Goal: Task Accomplishment & Management: Use online tool/utility

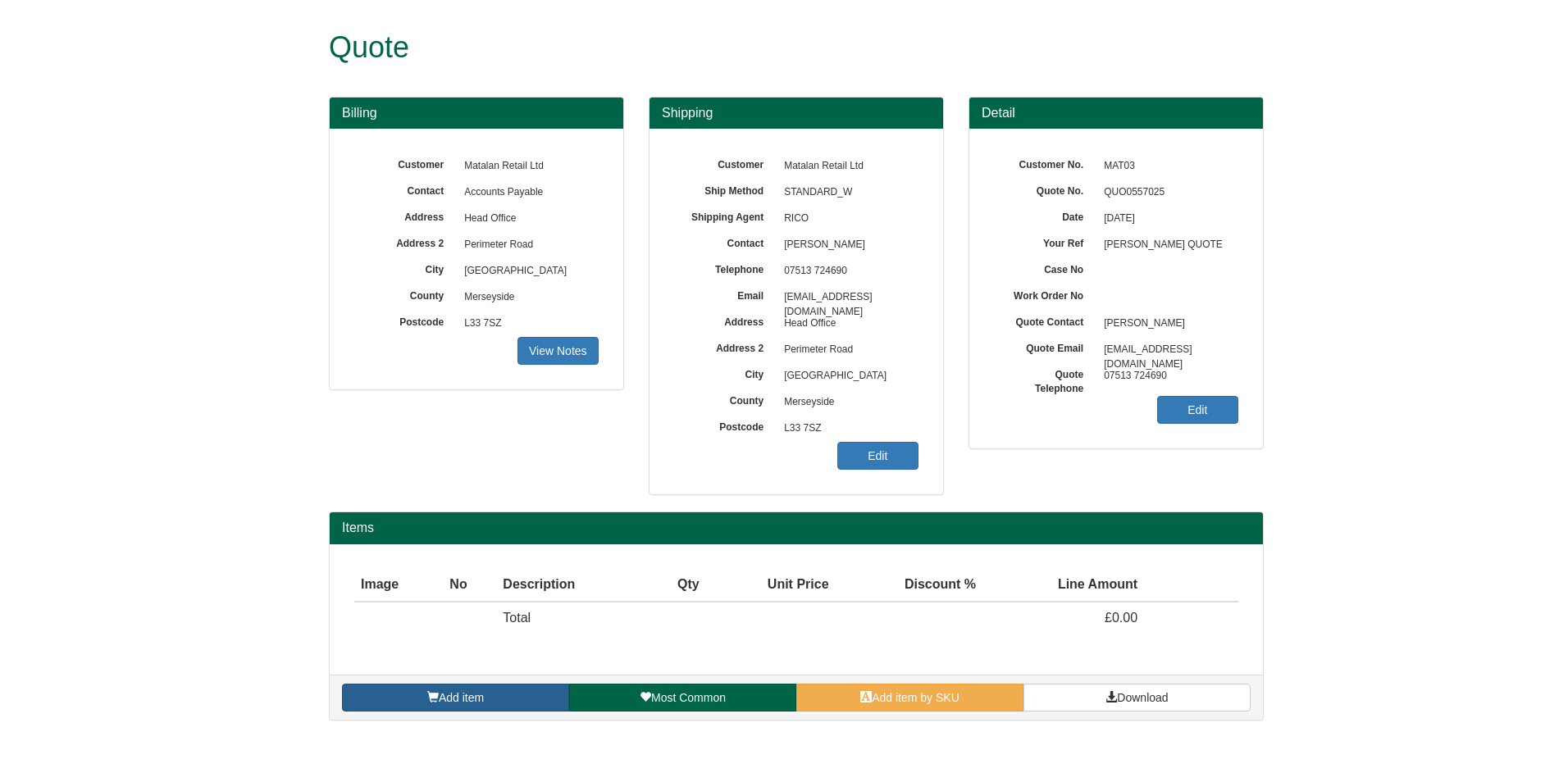
click at [509, 686] on link "Add item" at bounding box center [455, 698] width 227 height 28
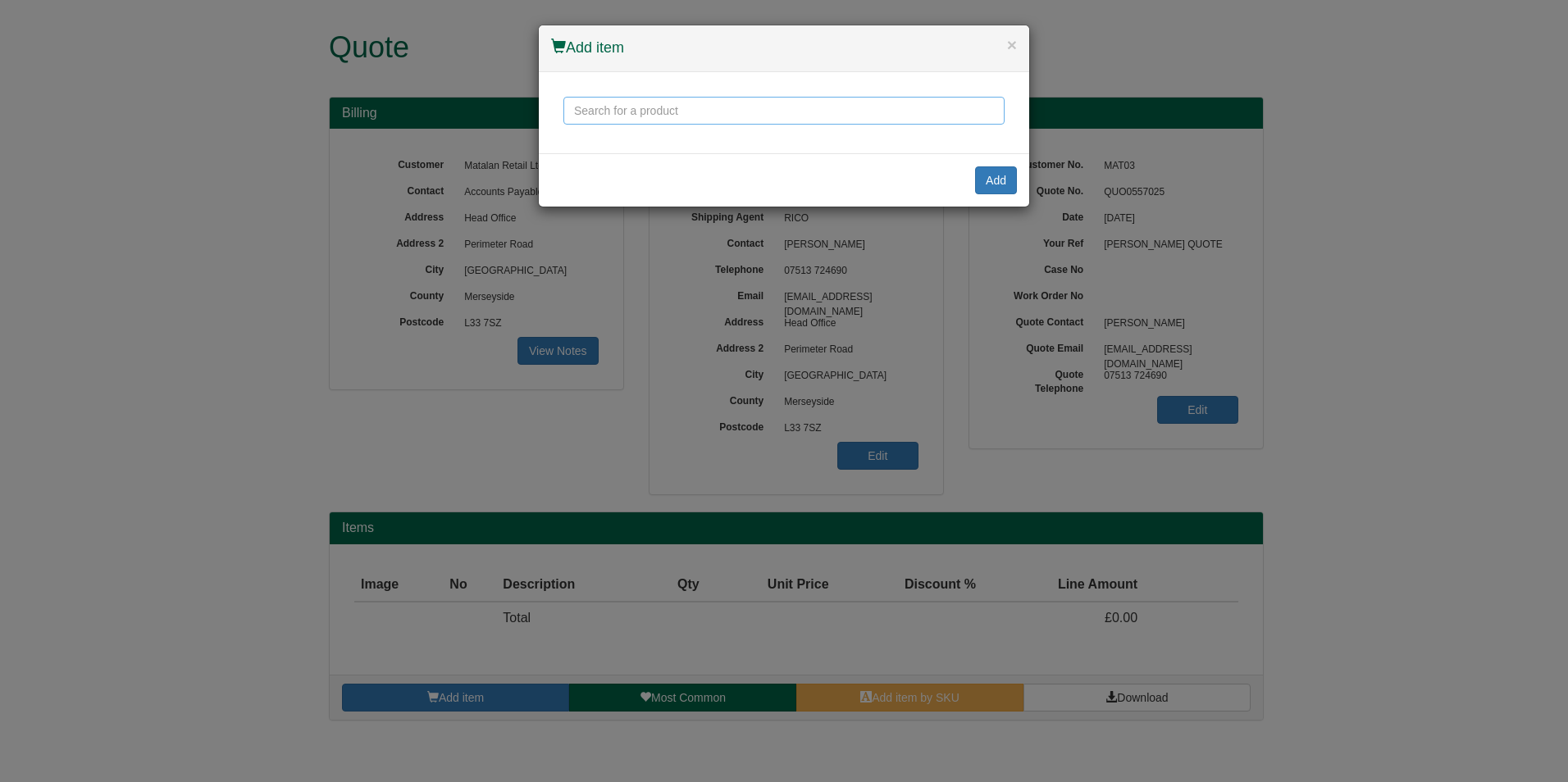
click at [782, 110] on input "text" at bounding box center [784, 111] width 441 height 28
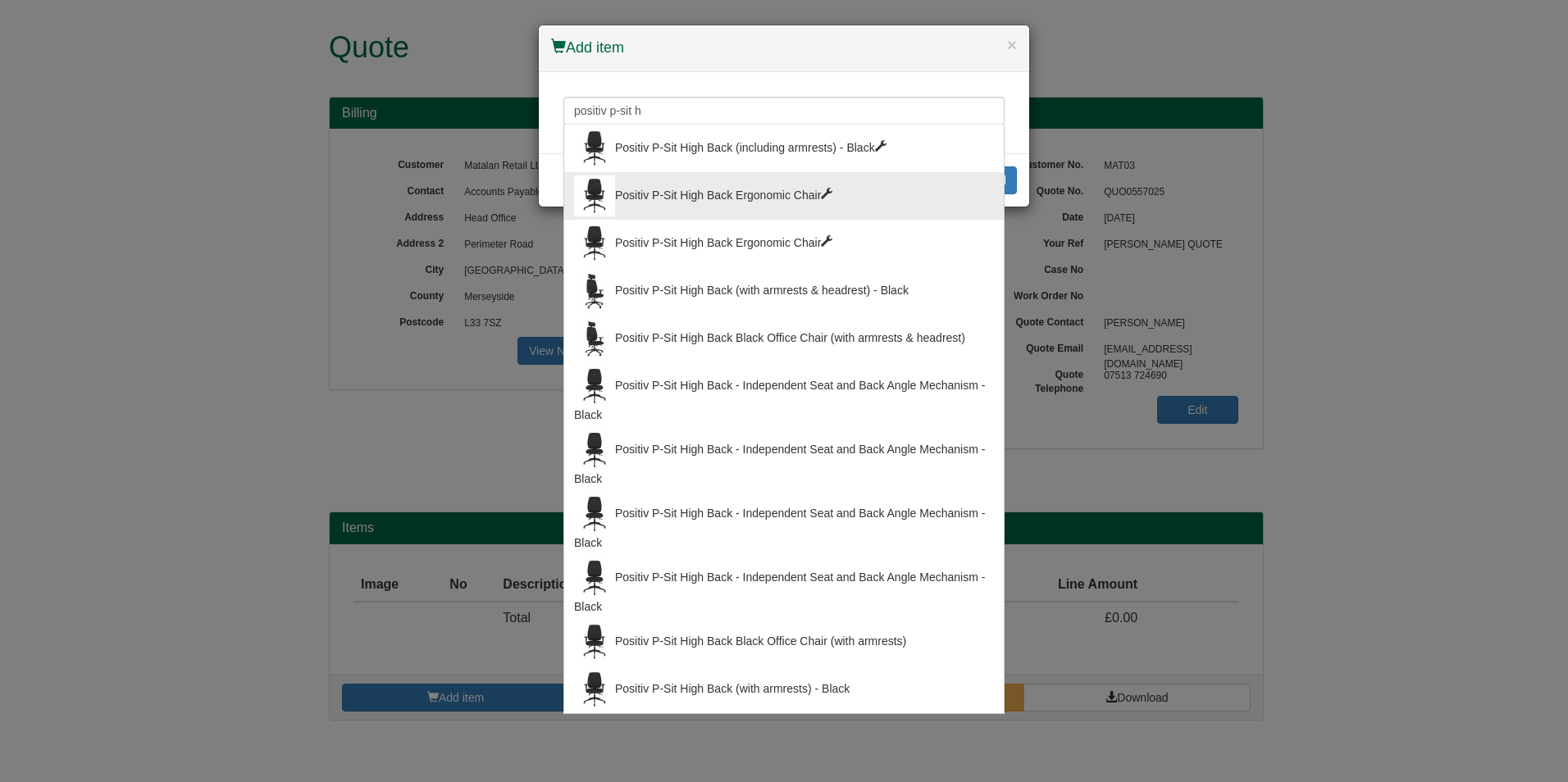
click at [766, 192] on div "Positiv P-Sit High Back Ergonomic Chair" at bounding box center [784, 196] width 420 height 41
type input "Positiv P-Sit High Back Ergonomic Chair"
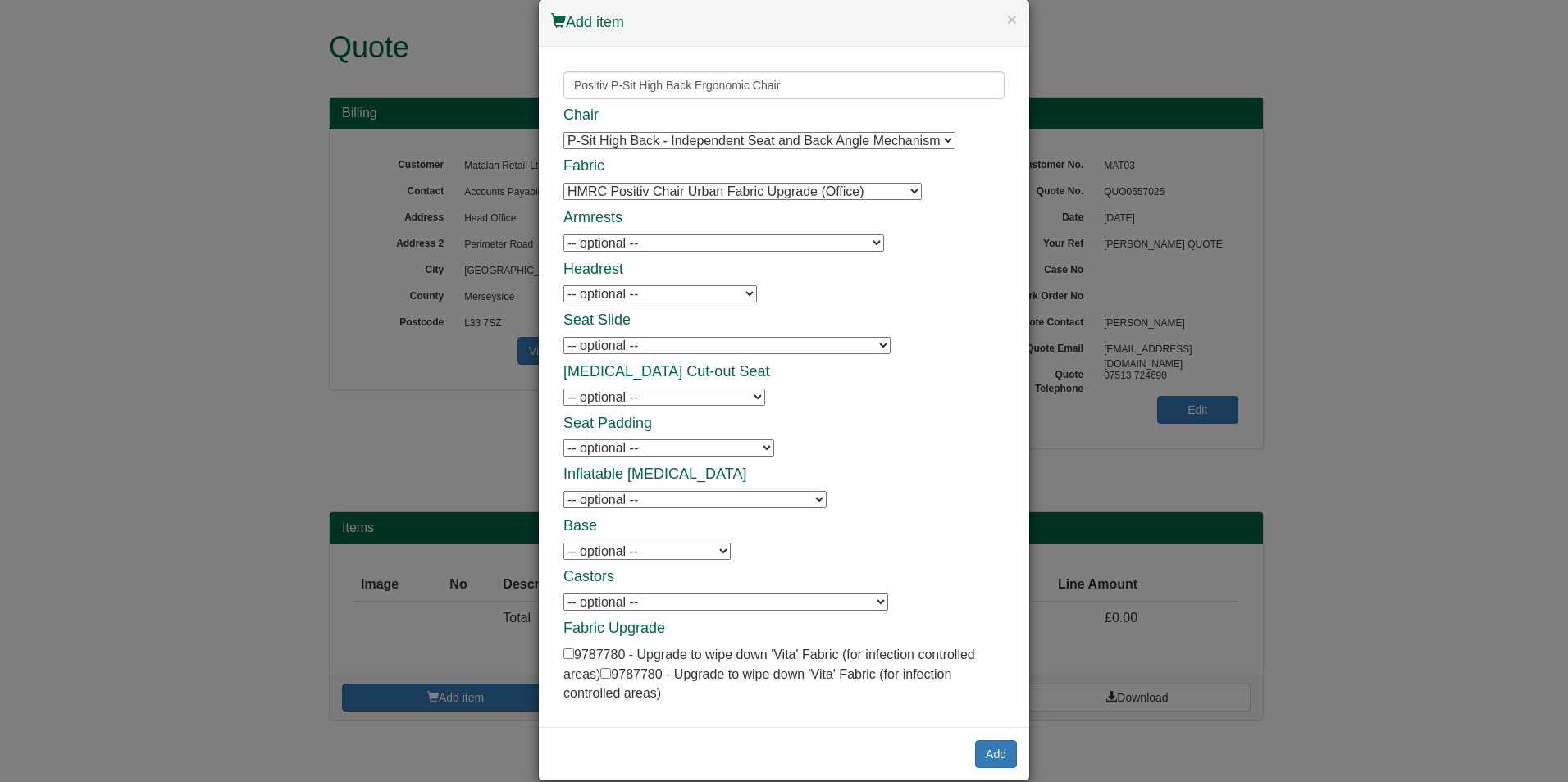
scroll to position [49, 0]
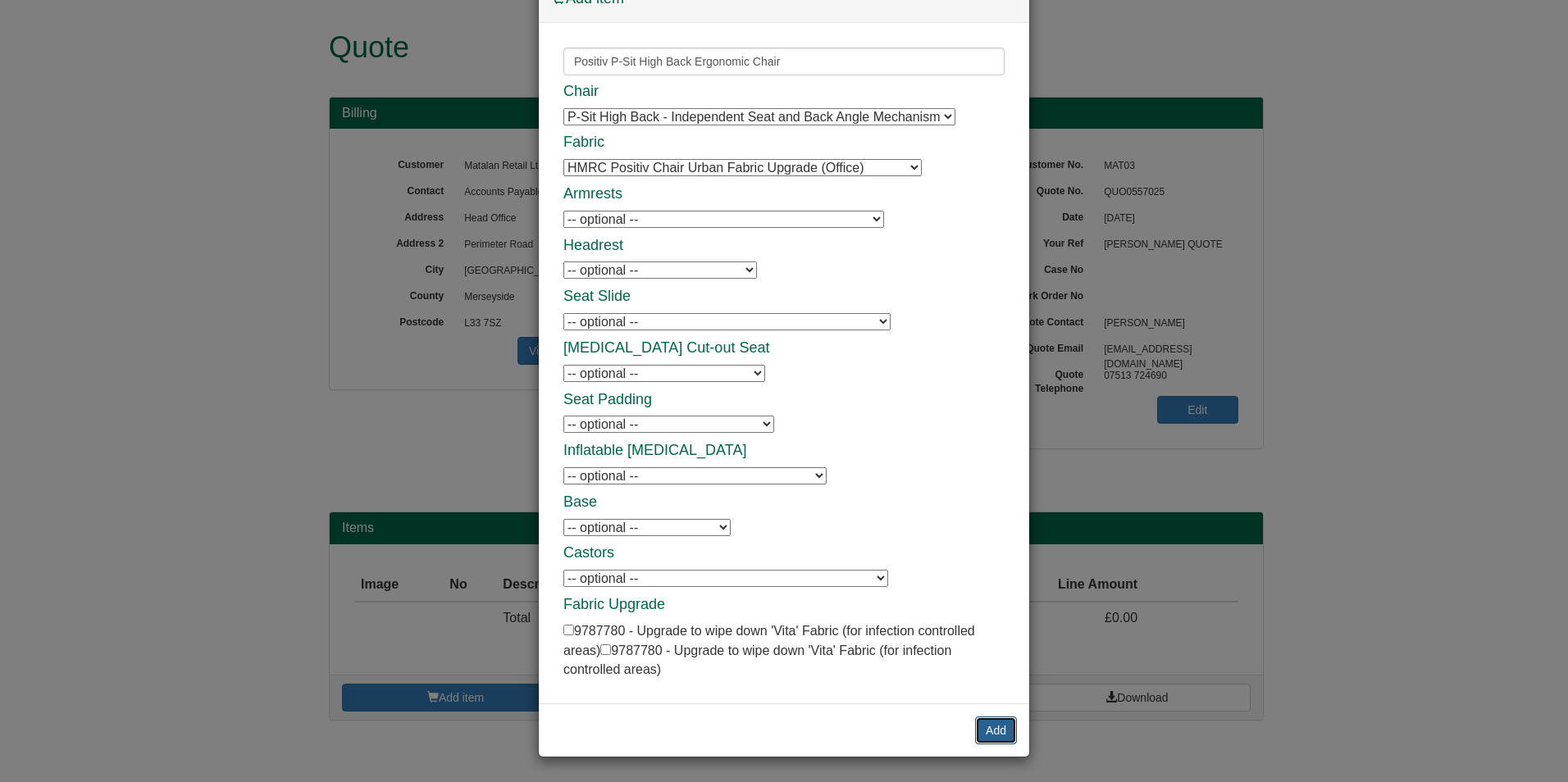
click at [976, 736] on button "Add" at bounding box center [995, 731] width 42 height 28
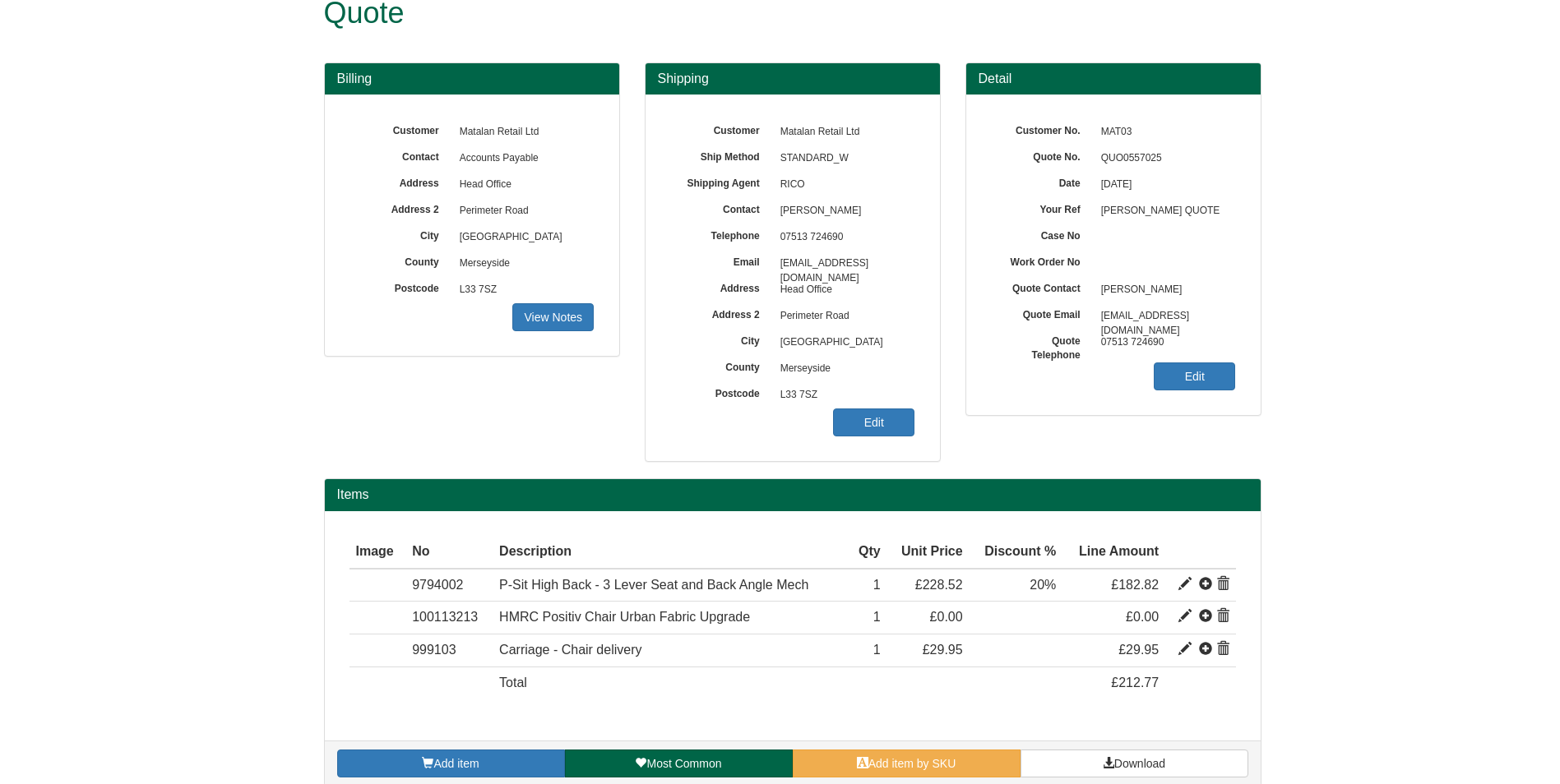
scroll to position [53, 0]
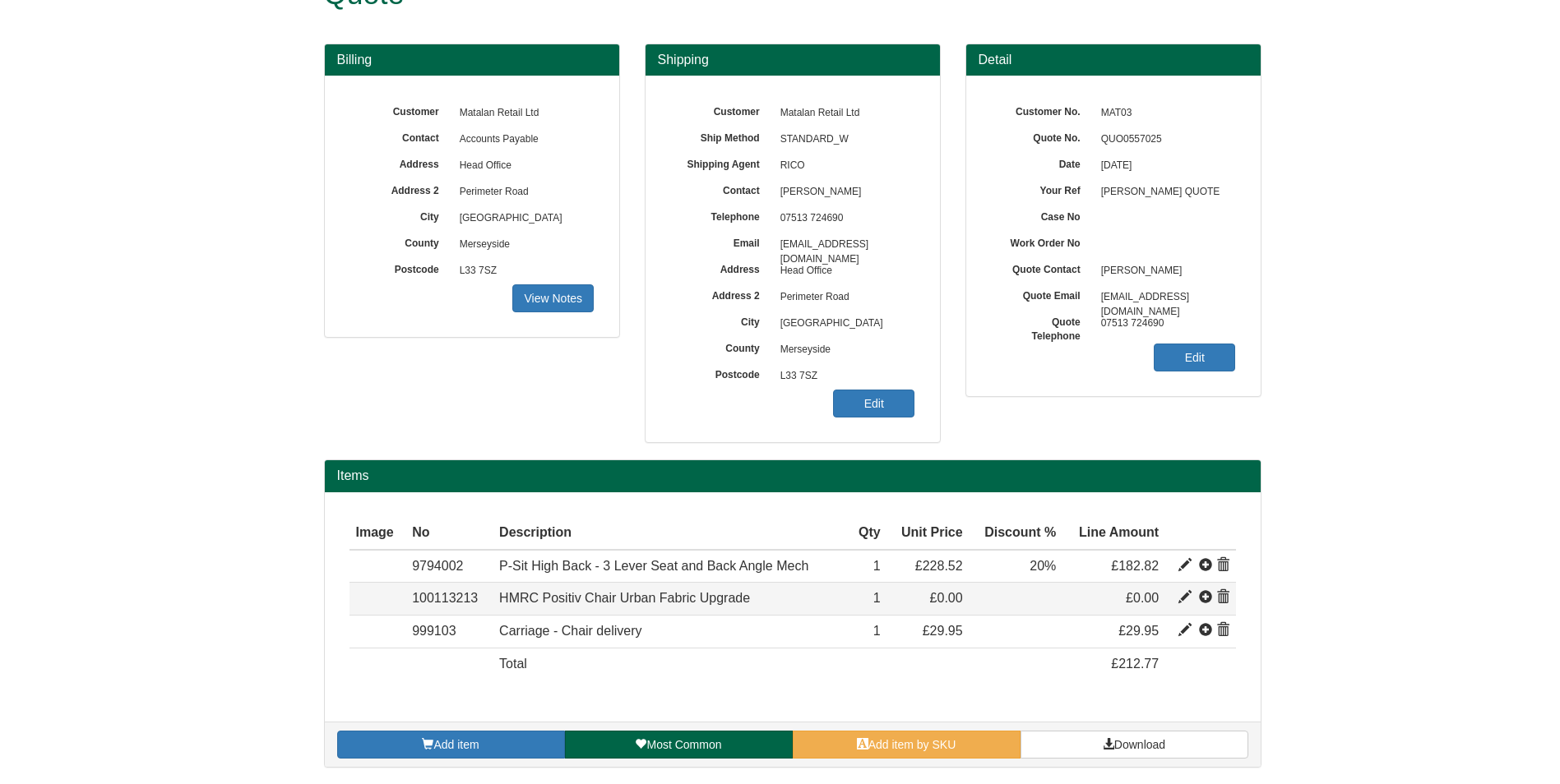
drag, startPoint x: 1202, startPoint y: 595, endPoint x: 1192, endPoint y: 605, distance: 14.1
click at [1202, 595] on span at bounding box center [1205, 597] width 13 height 13
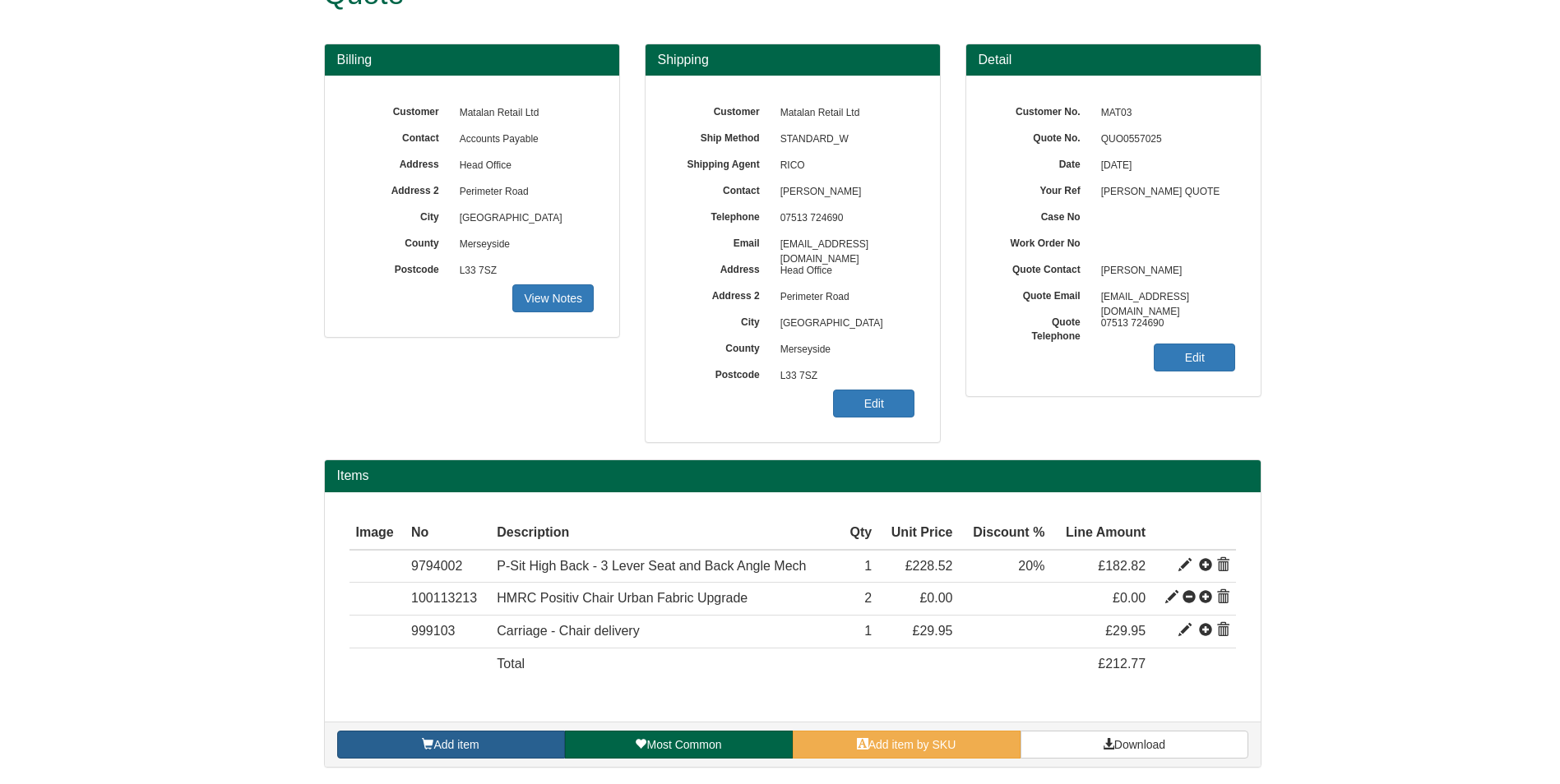
click at [479, 745] on span "Add item" at bounding box center [456, 745] width 45 height 13
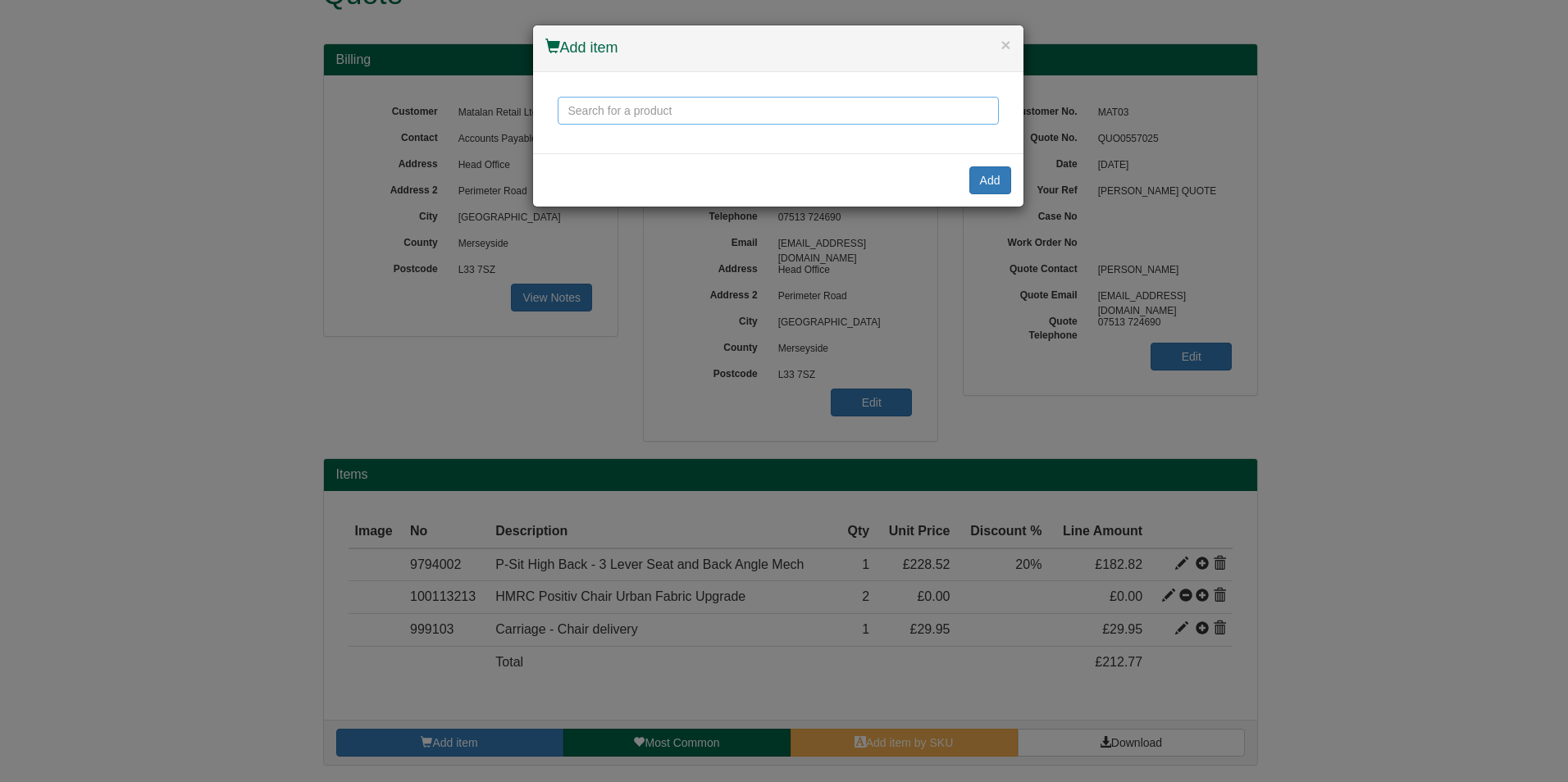
click at [669, 104] on input "text" at bounding box center [778, 111] width 441 height 28
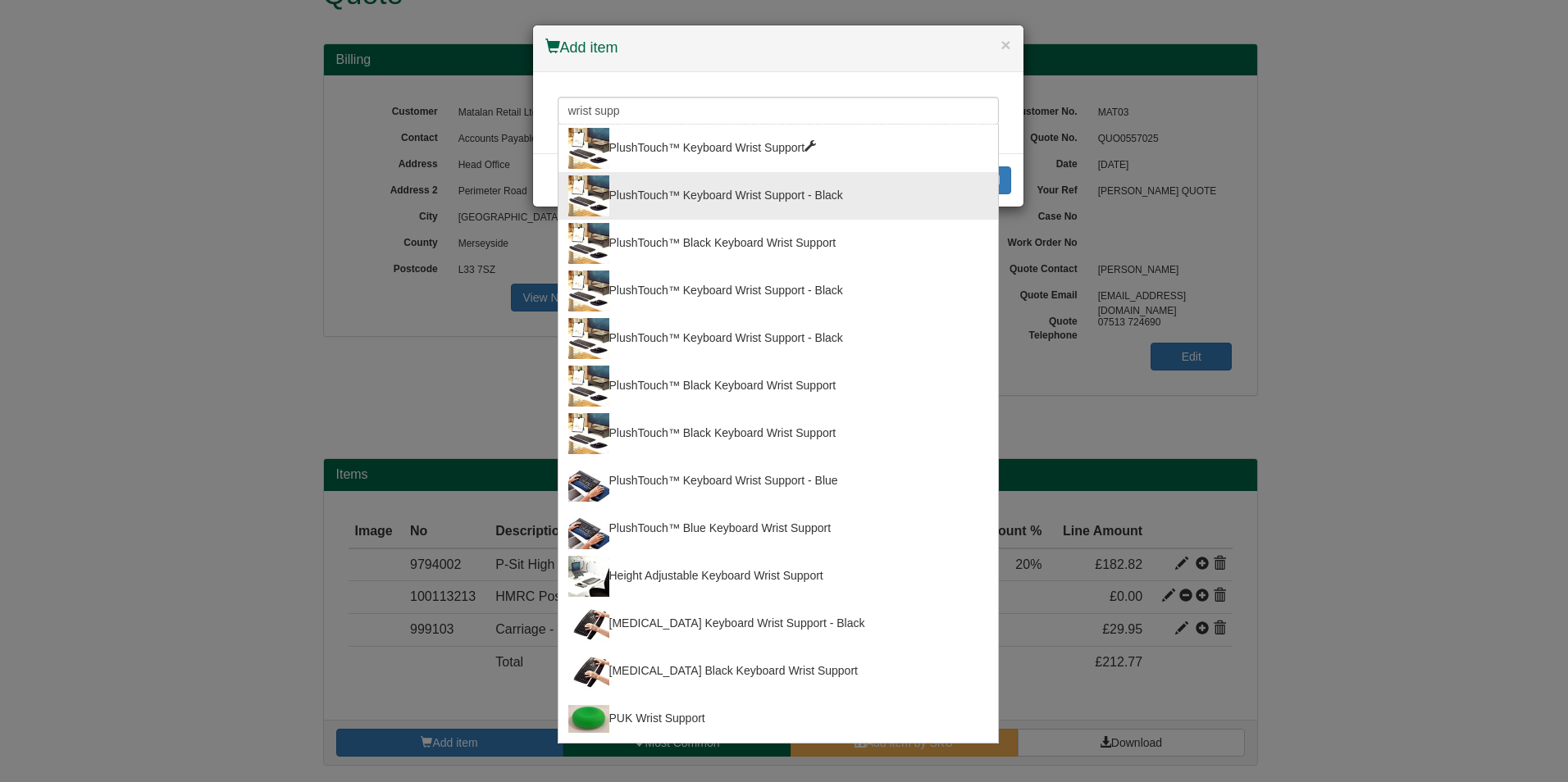
click at [801, 157] on div "PlushTouch™ Keyboard Wrist Support" at bounding box center [778, 148] width 420 height 41
type input "PlushTouch™ Keyboard Wrist Support"
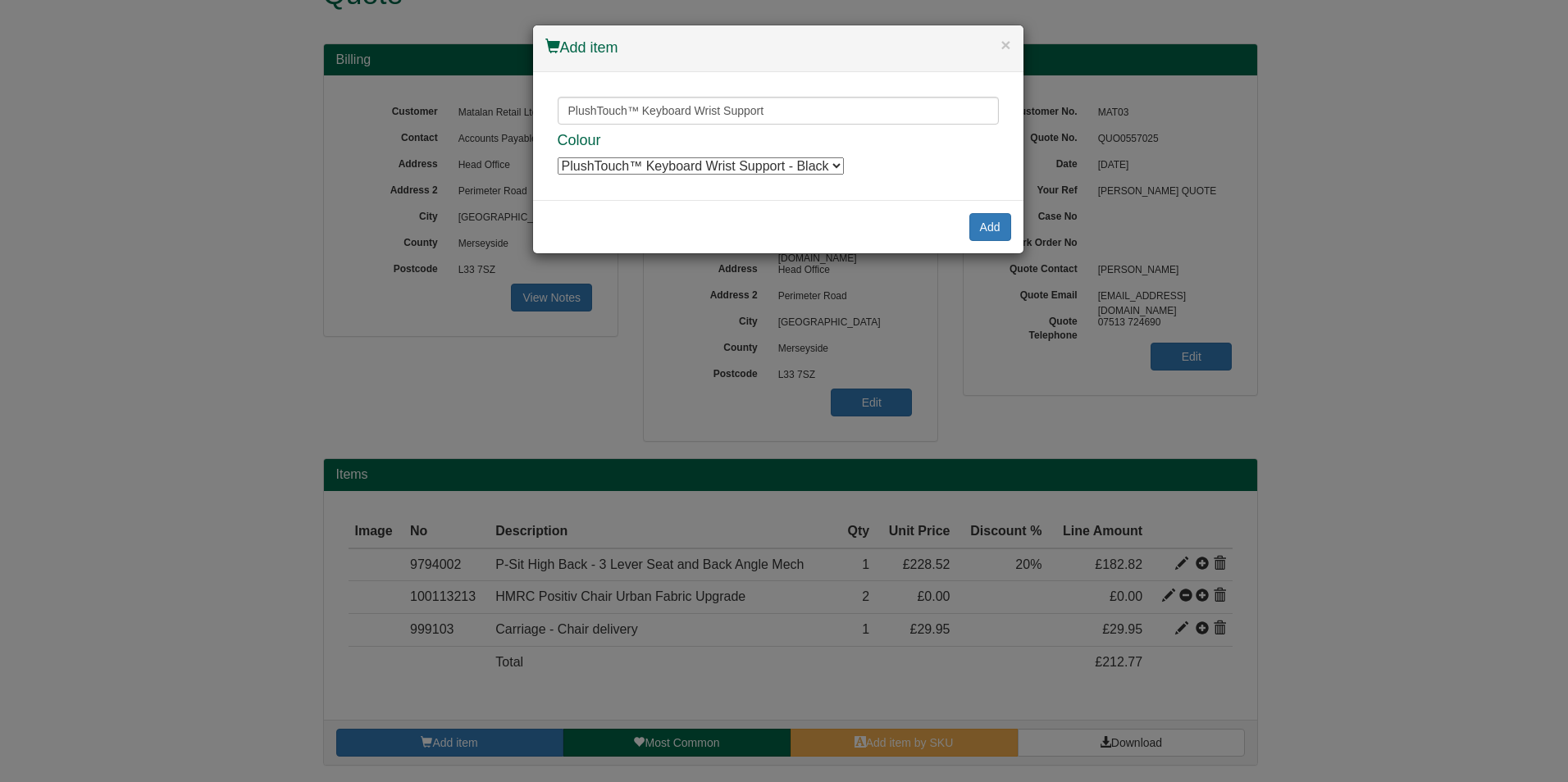
click at [800, 160] on select "PlushTouch™ Keyboard Wrist Support - Black PlushTouch™ Keyboard Wrist Support -…" at bounding box center [700, 166] width 286 height 18
click at [800, 162] on select "PlushTouch™ Keyboard Wrist Support - Black PlushTouch™ Keyboard Wrist Support -…" at bounding box center [700, 166] width 286 height 18
click at [978, 229] on button "Add" at bounding box center [990, 227] width 42 height 28
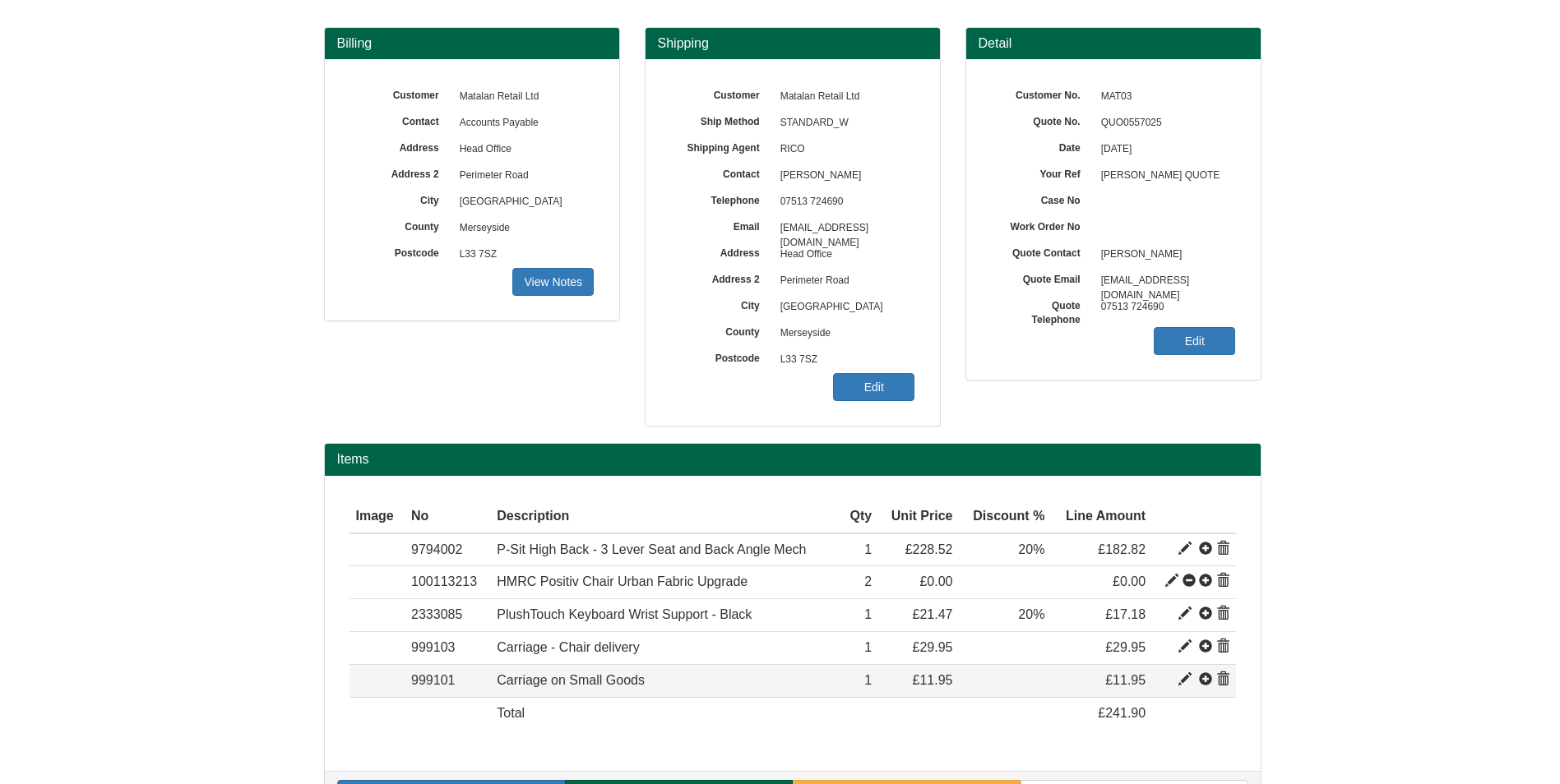
scroll to position [119, 0]
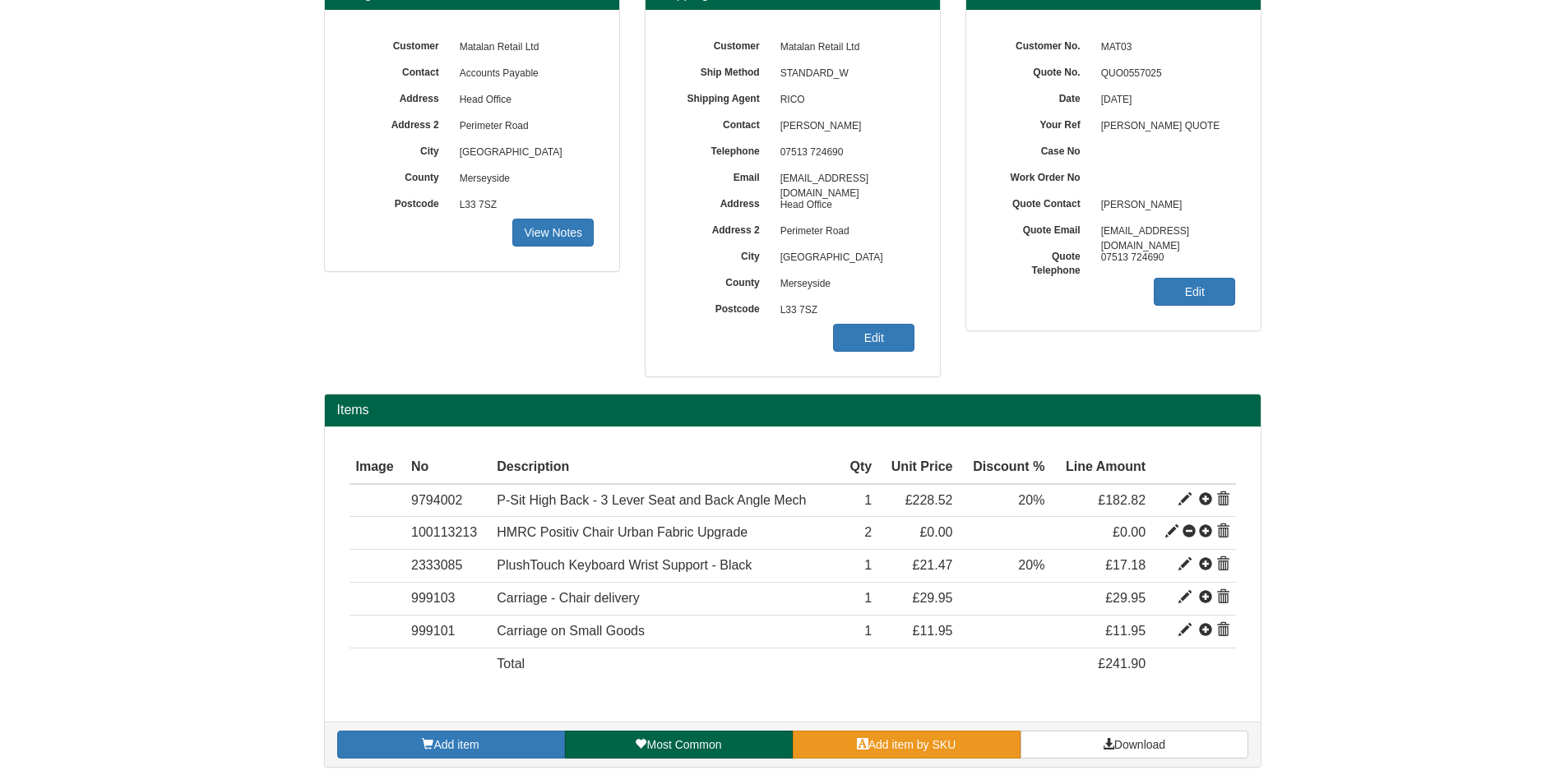
click at [993, 744] on link "Add item by SKU" at bounding box center [906, 745] width 228 height 28
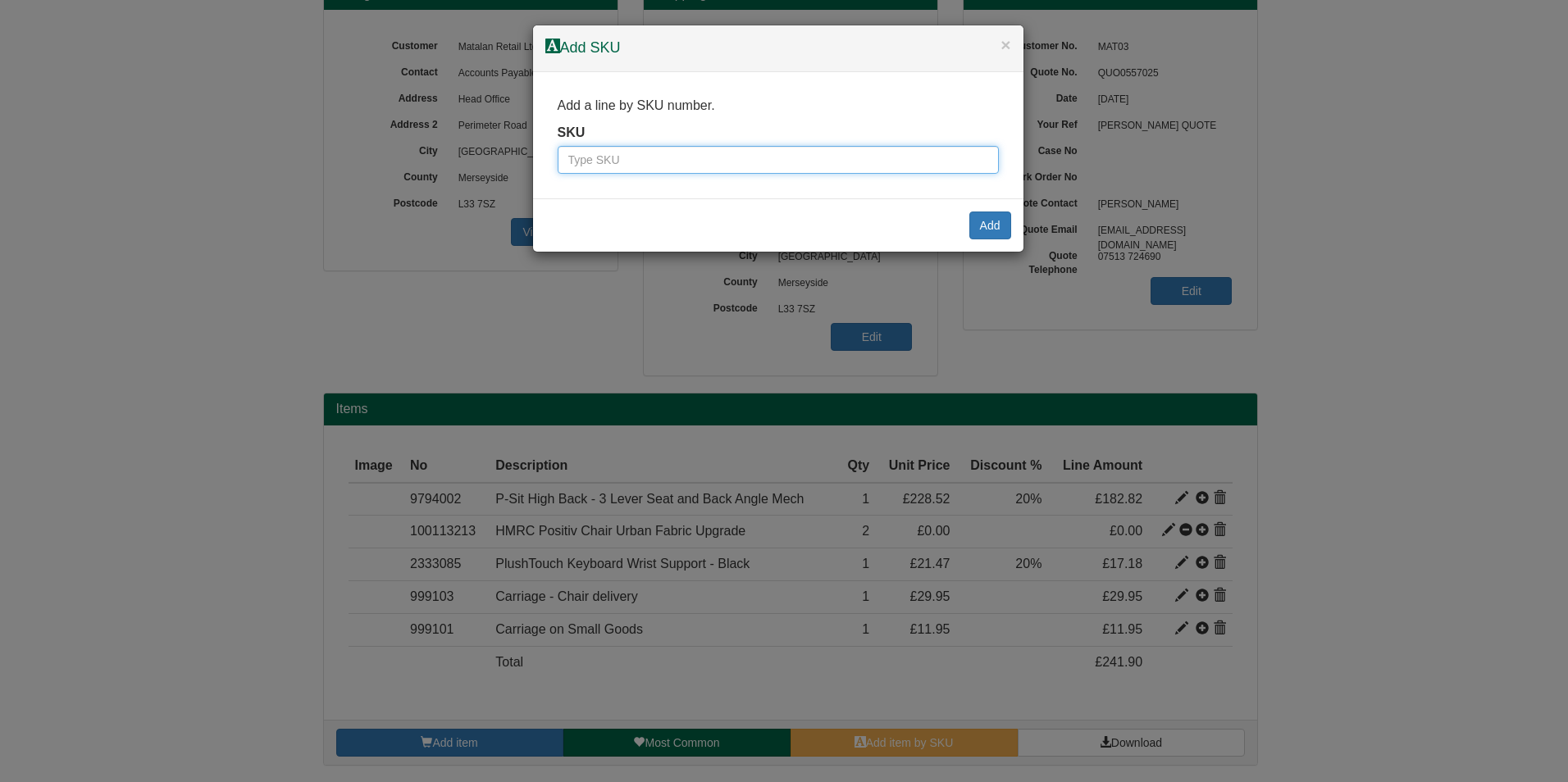
click at [748, 171] on input "text" at bounding box center [778, 160] width 441 height 28
click at [840, 155] on input "text" at bounding box center [778, 160] width 441 height 28
click at [909, 142] on div "SKU" at bounding box center [778, 149] width 441 height 51
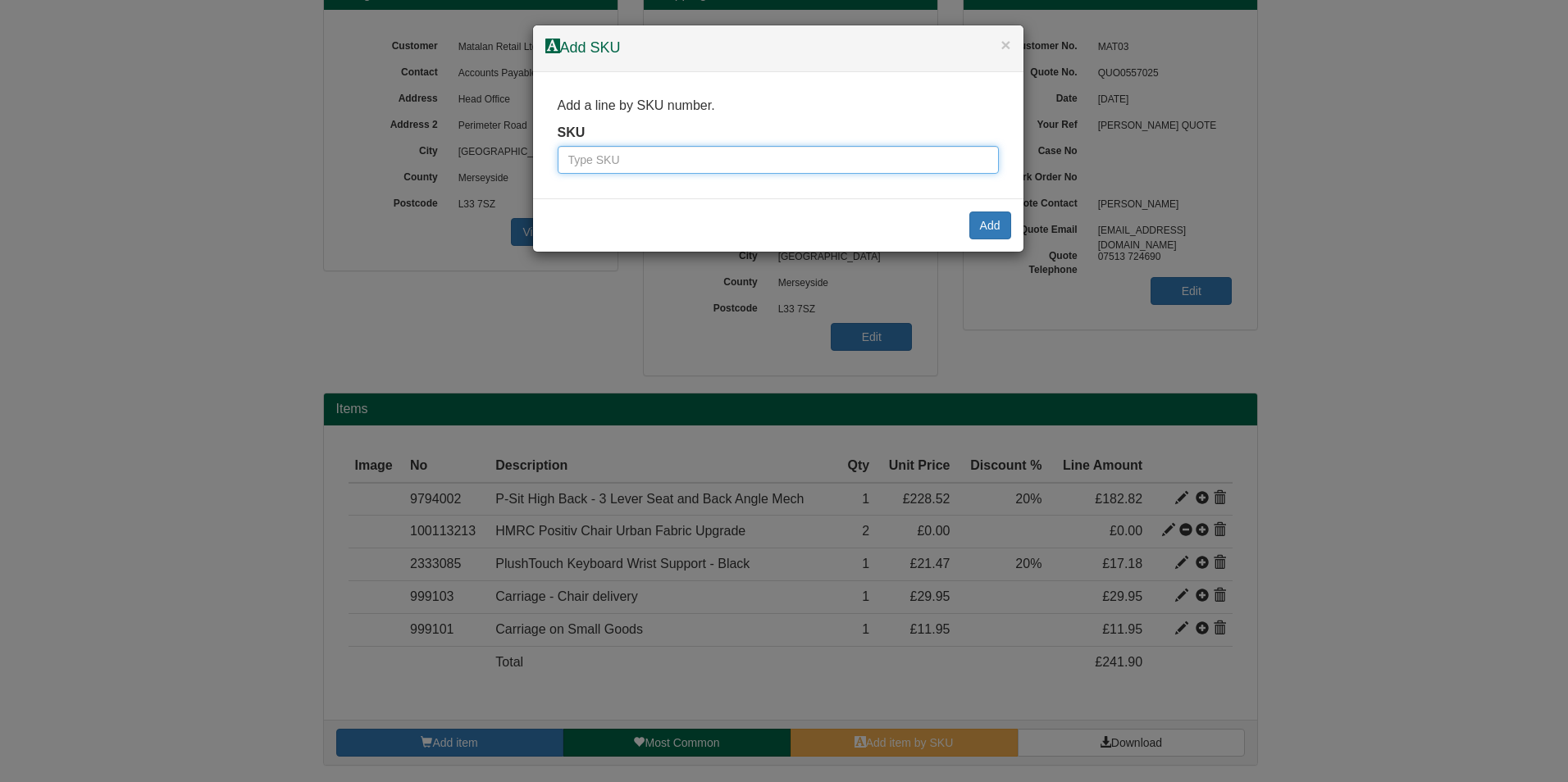
click at [903, 163] on input "text" at bounding box center [778, 160] width 441 height 28
type input "2333084"
click at [998, 220] on button "Add" at bounding box center [990, 225] width 42 height 28
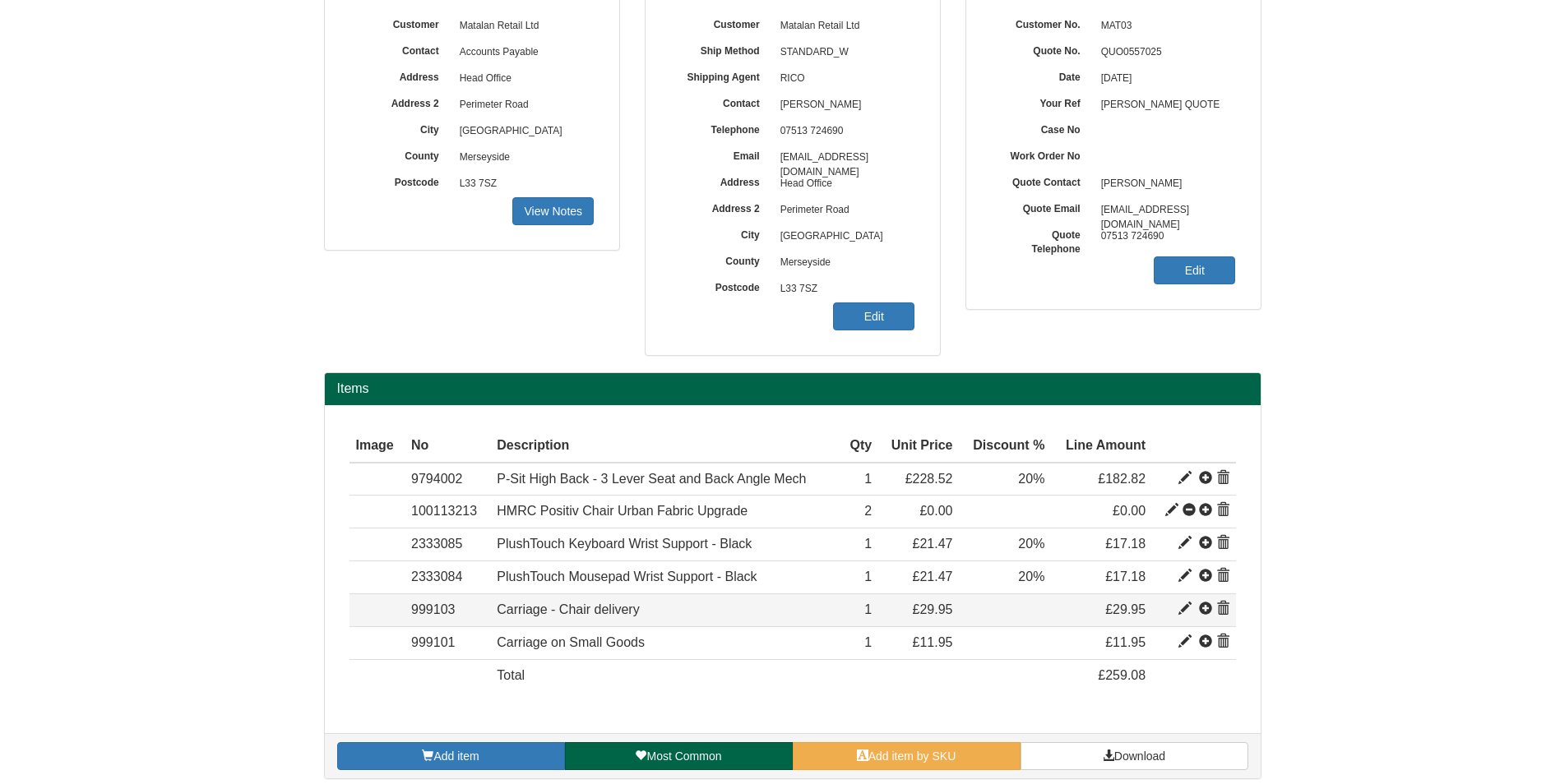
scroll to position [152, 0]
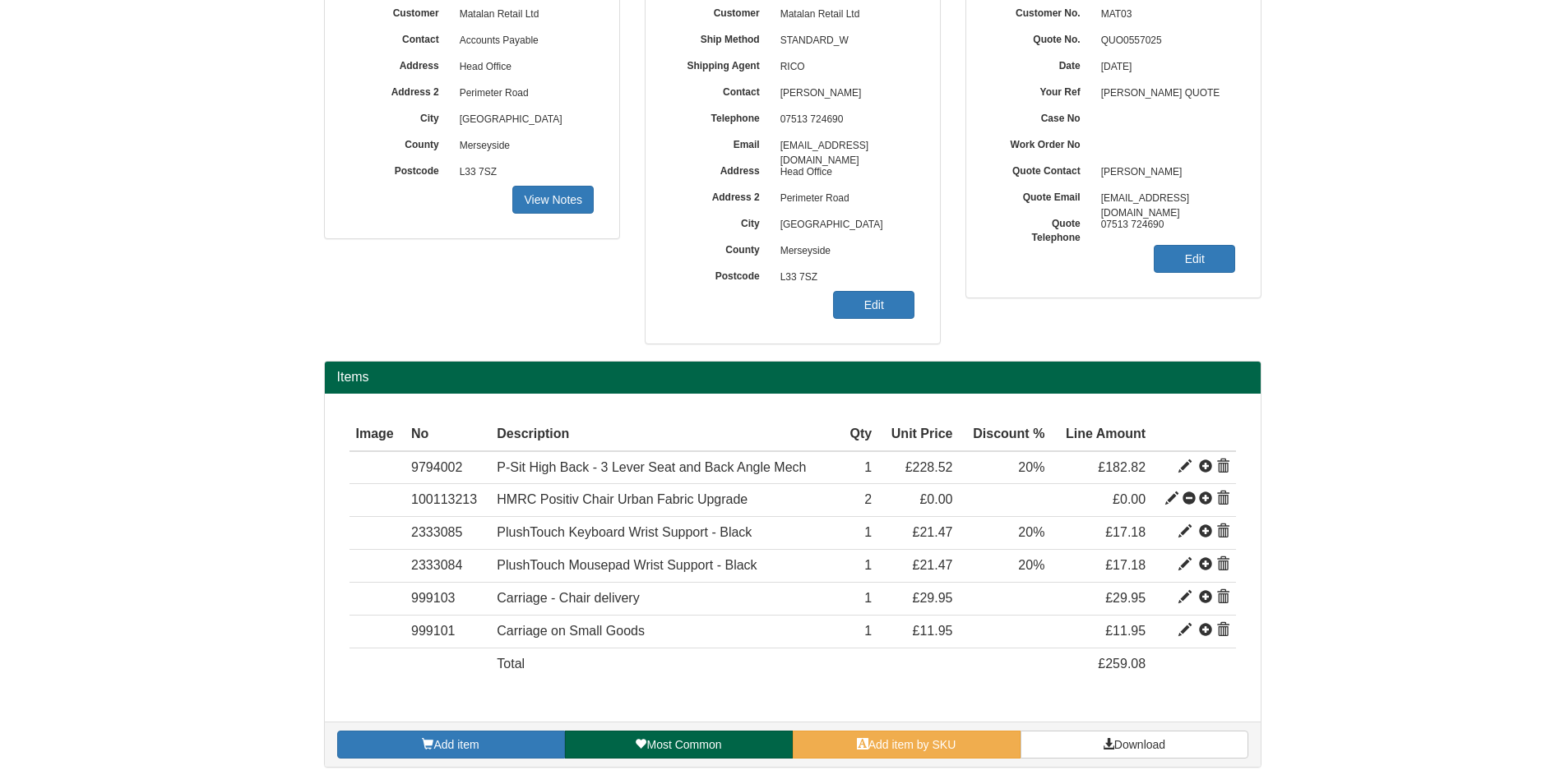
click at [1184, 728] on div "Add item Most Common Add item by SKU Download" at bounding box center [793, 744] width 936 height 45
click at [1179, 739] on link "Download" at bounding box center [1134, 745] width 228 height 28
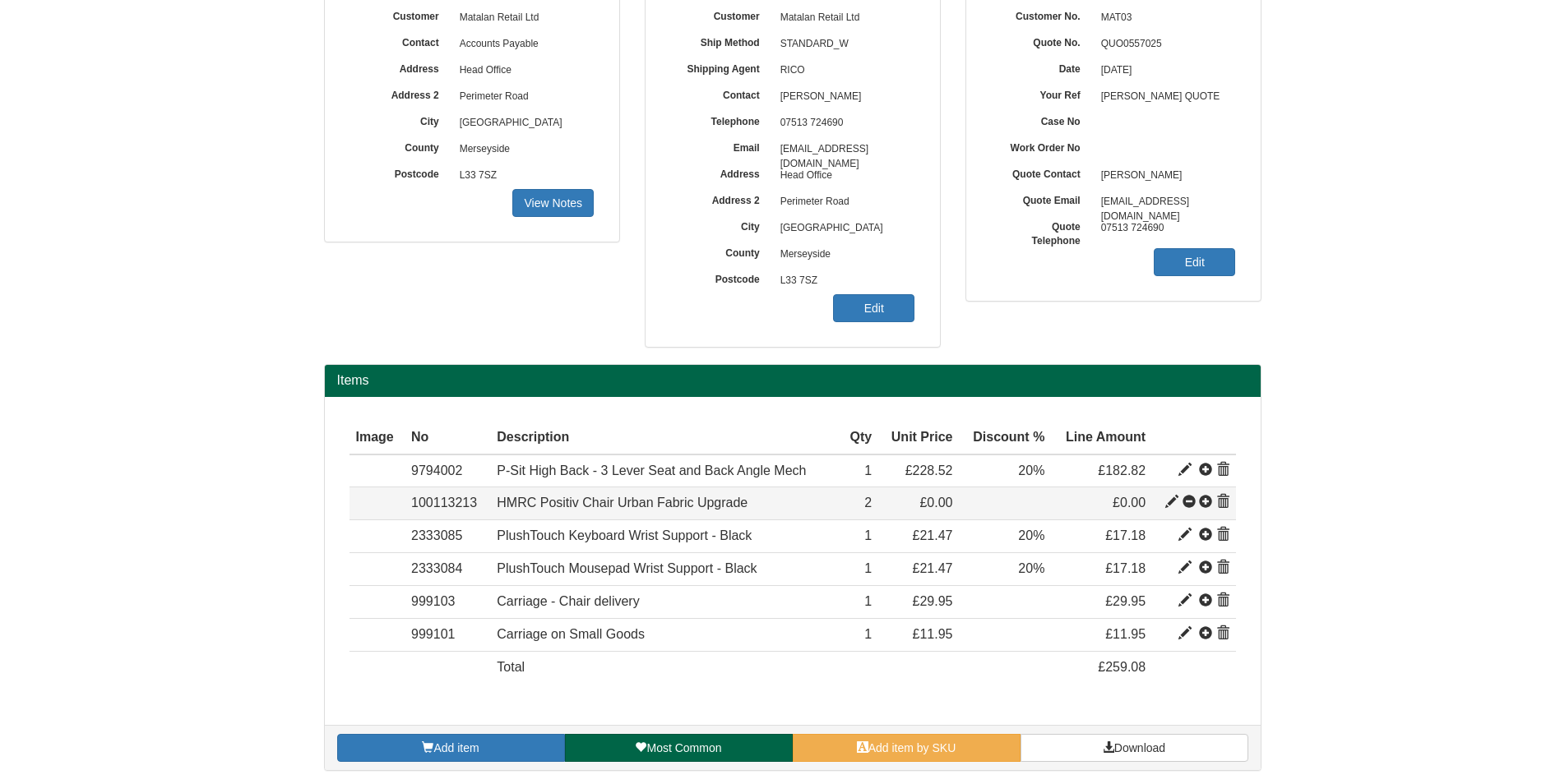
click at [1231, 504] on td at bounding box center [1193, 503] width 83 height 33
click at [1227, 501] on span at bounding box center [1223, 502] width 13 height 13
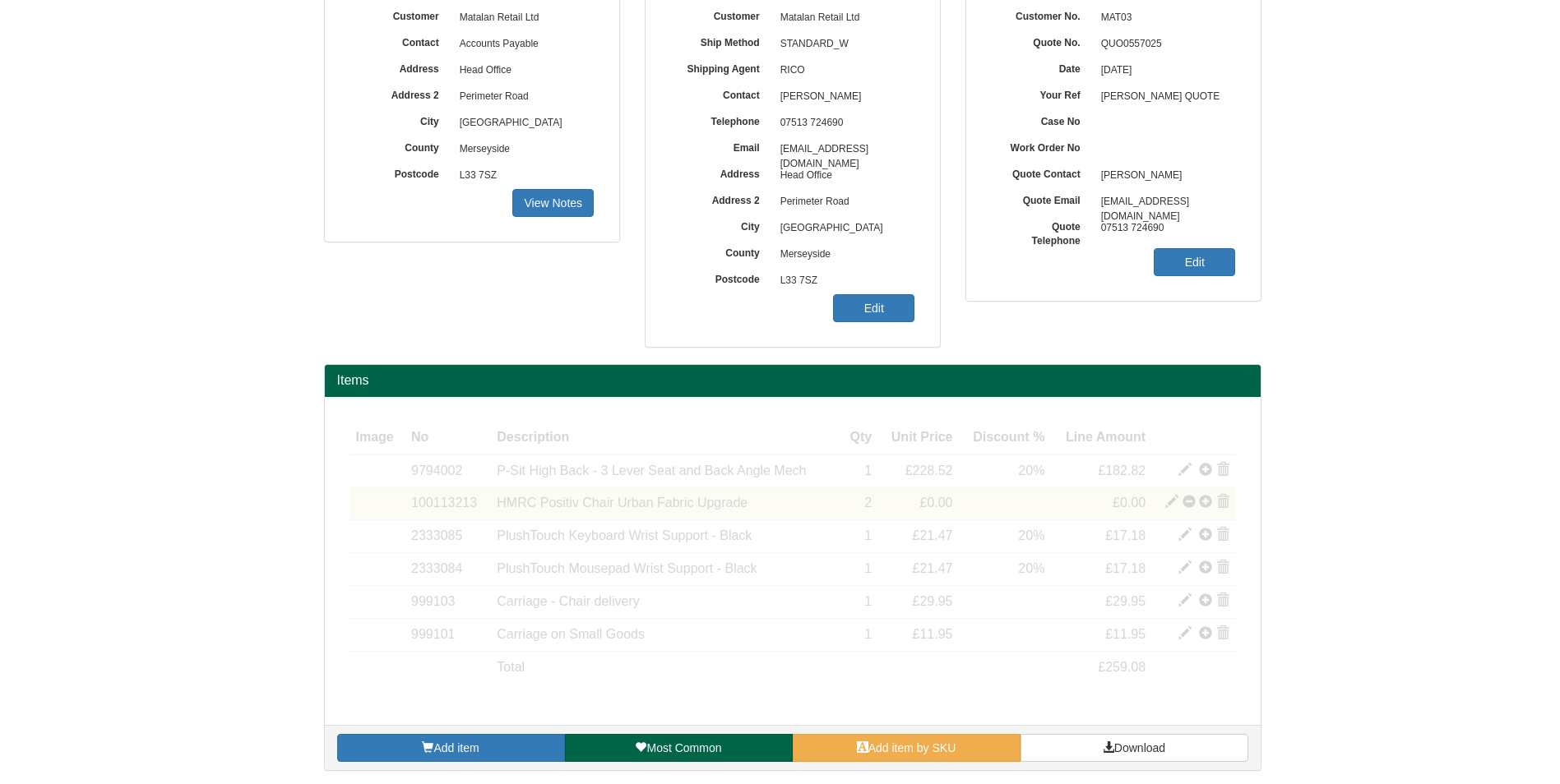
scroll to position [119, 0]
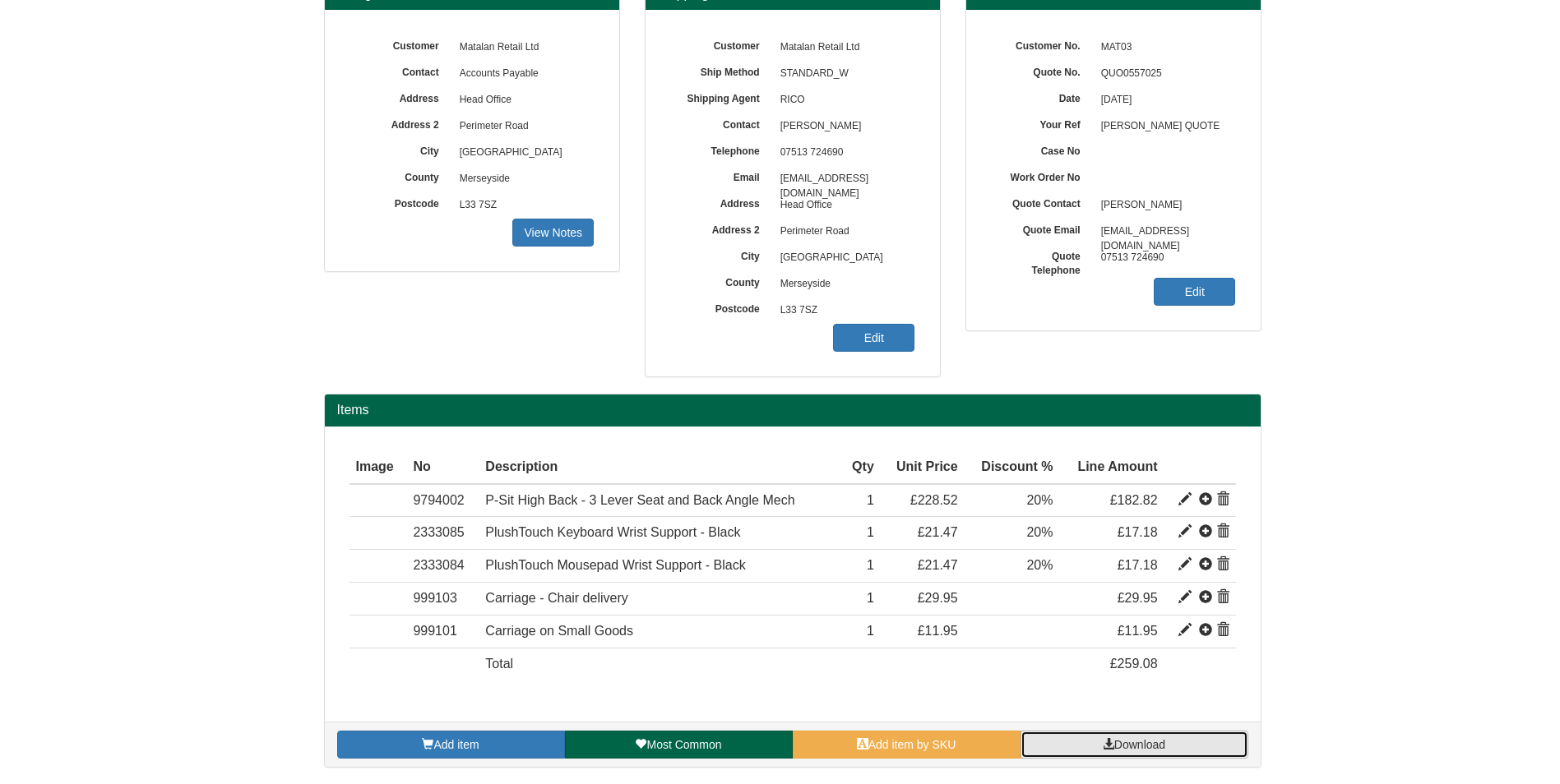
click at [1141, 749] on span "Download" at bounding box center [1140, 745] width 51 height 13
